Goal: Information Seeking & Learning: Find specific fact

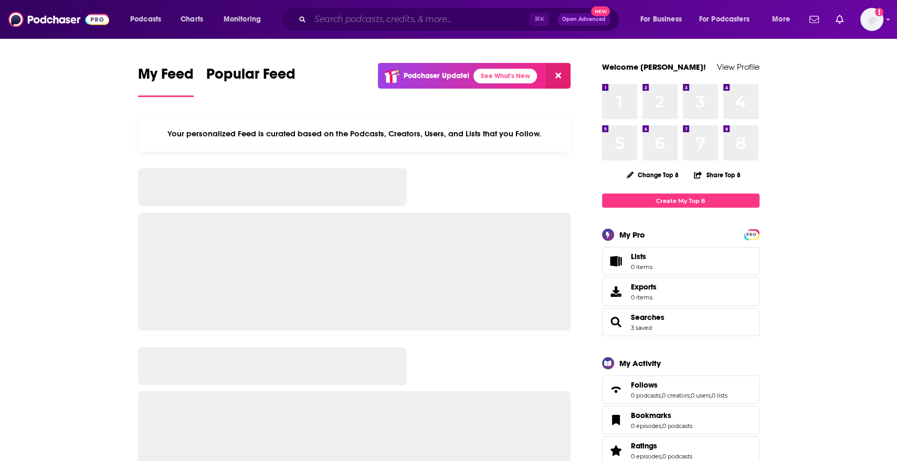
click at [358, 22] on input "Search podcasts, credits, & more..." at bounding box center [419, 19] width 219 height 17
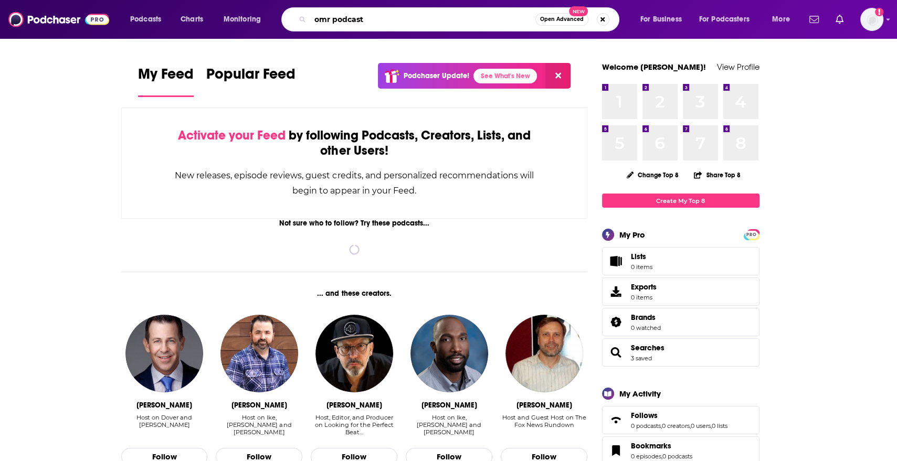
type input "omr podcast"
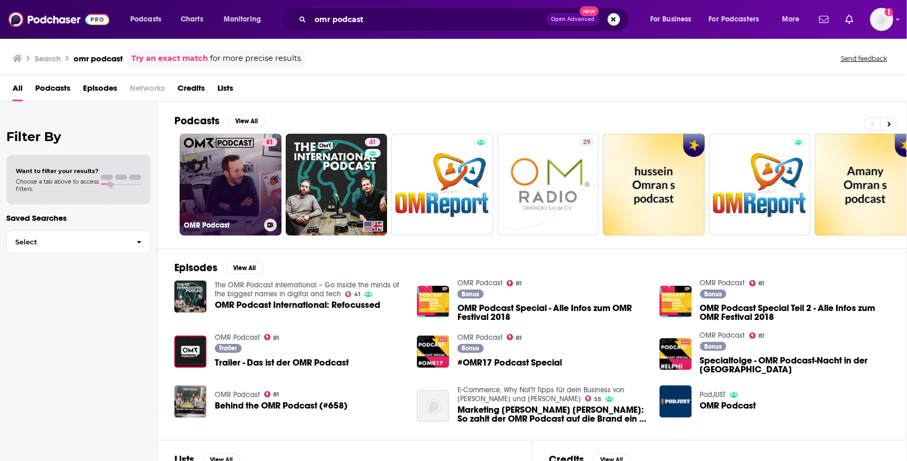
click at [226, 187] on link "81 OMR Podcast" at bounding box center [231, 185] width 102 height 102
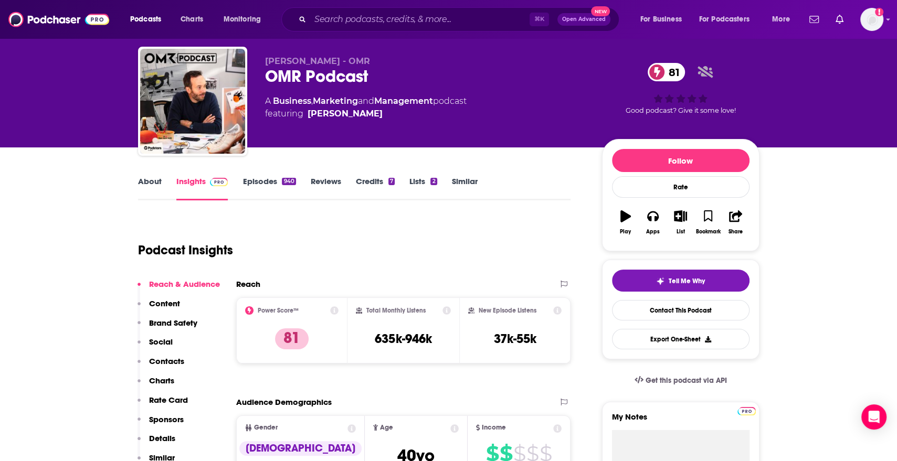
scroll to position [31, 0]
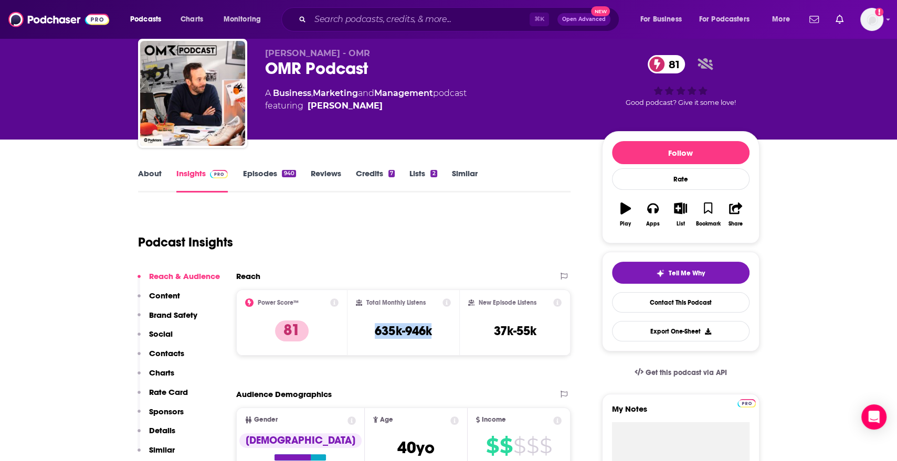
drag, startPoint x: 438, startPoint y: 329, endPoint x: 370, endPoint y: 329, distance: 68.8
click at [370, 329] on div "Total Monthly Listens 635k-946k" at bounding box center [403, 323] width 95 height 48
copy h3 "635k-946k"
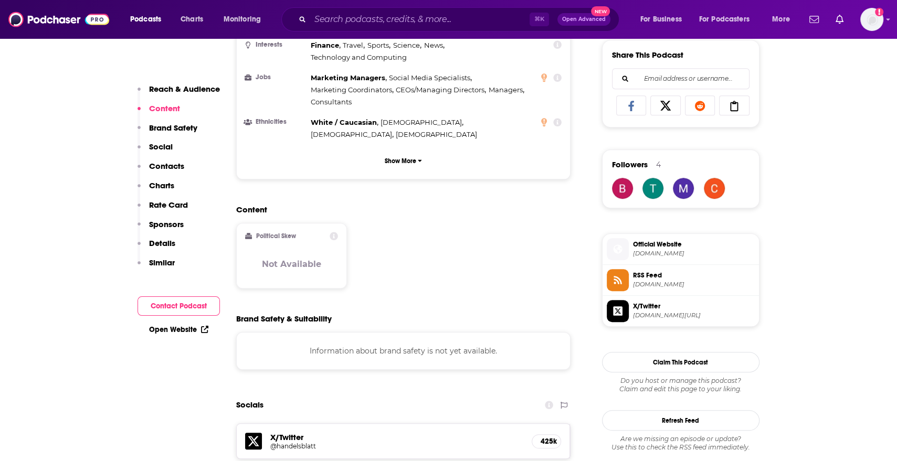
scroll to position [617, 0]
